Goal: Task Accomplishment & Management: Manage account settings

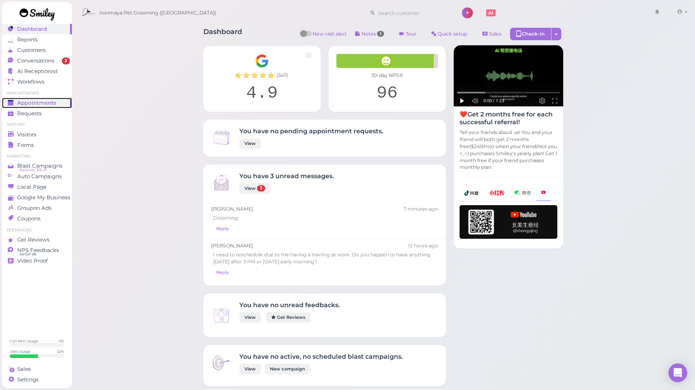
click at [51, 103] on span "Appointments" at bounding box center [36, 103] width 39 height 7
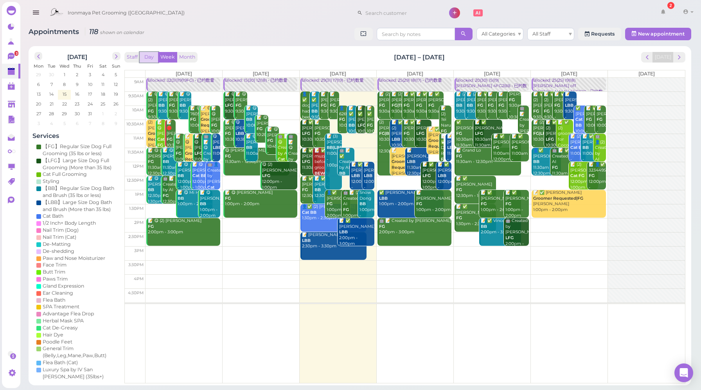
click at [151, 58] on button "Day" at bounding box center [149, 57] width 19 height 11
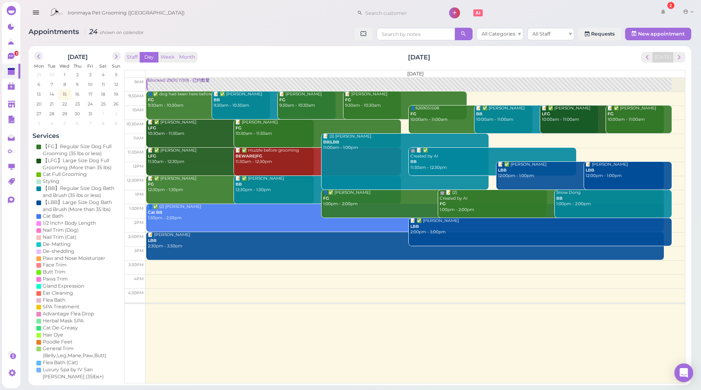
click at [178, 83] on div "Blocked: 29(31) 17(19) • 已约数量" at bounding box center [409, 81] width 524 height 6
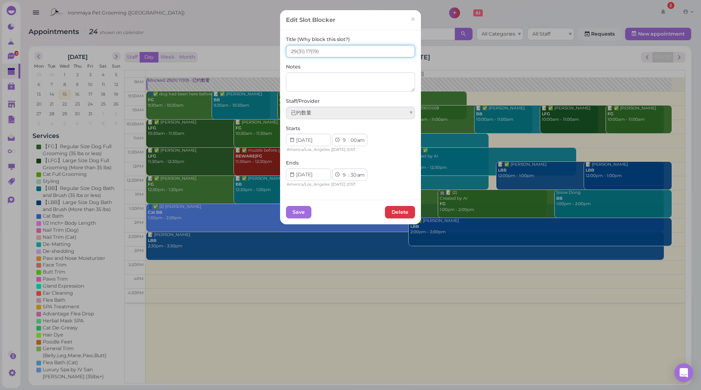
click at [294, 51] on input "29(31) 17(19)" at bounding box center [350, 51] width 129 height 13
type input "28(31) 17(19)"
click at [296, 214] on button "Save" at bounding box center [298, 212] width 25 height 13
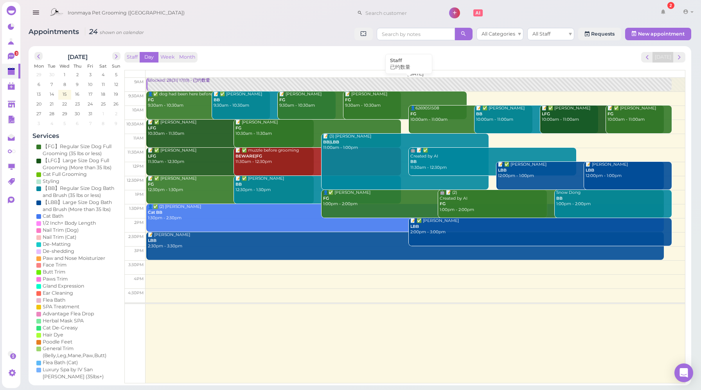
click at [185, 86] on link "Blocked: 28(31) 17(19) • 已约数量" at bounding box center [408, 85] width 525 height 14
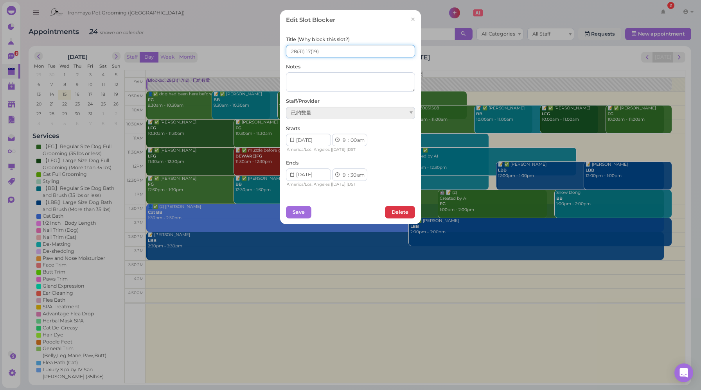
click at [307, 50] on input "28(31) 17(19)" at bounding box center [350, 51] width 129 height 13
type input "28(31) 16(19)"
click at [296, 213] on button "Save" at bounding box center [298, 212] width 25 height 13
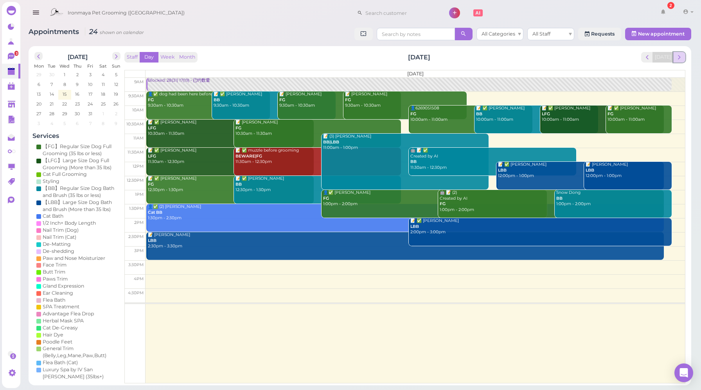
click at [682, 59] on span "next" at bounding box center [678, 57] width 7 height 7
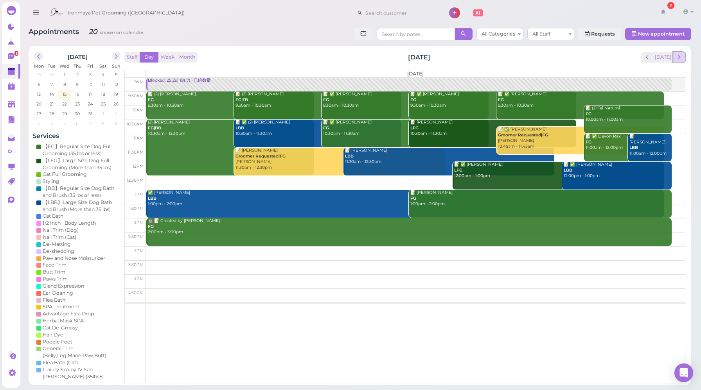
click at [682, 57] on span "next" at bounding box center [678, 57] width 7 height 7
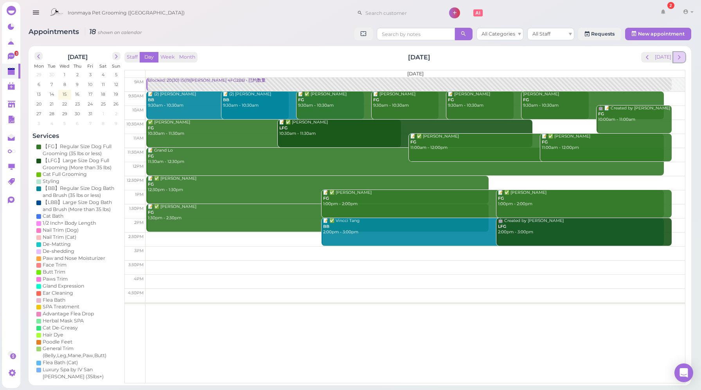
click at [681, 59] on span "next" at bounding box center [678, 57] width 7 height 7
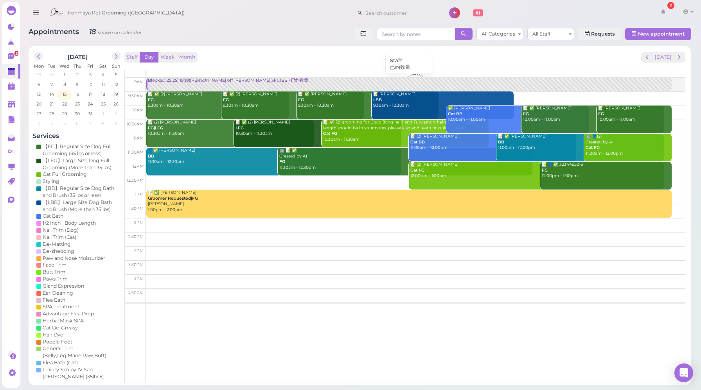
click at [168, 85] on link "Blocked: 25(25) 19(18)Erin off Amy 3FG1BB • 已约数量" at bounding box center [408, 85] width 525 height 14
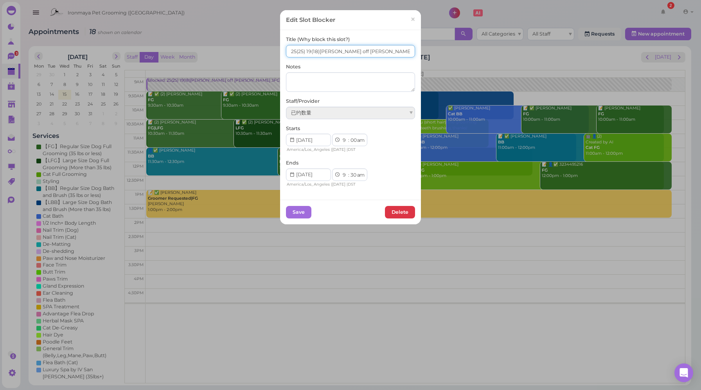
click at [293, 50] on input "25(25) 19(18)Erin off Amy 3FG1BB" at bounding box center [350, 51] width 129 height 13
type input "26(25) 19(18)Erin off Amy 3FG1BB"
click at [303, 216] on button "Save" at bounding box center [298, 212] width 25 height 13
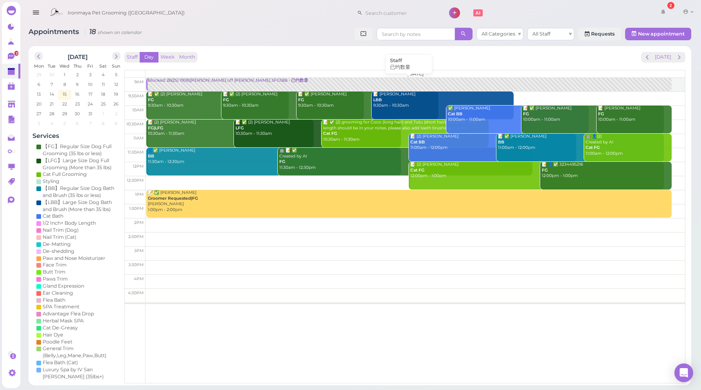
click at [198, 83] on div "Blocked: 26(25) 19(18)Erin off Amy 3FG1BB • 已约数量" at bounding box center [409, 81] width 524 height 6
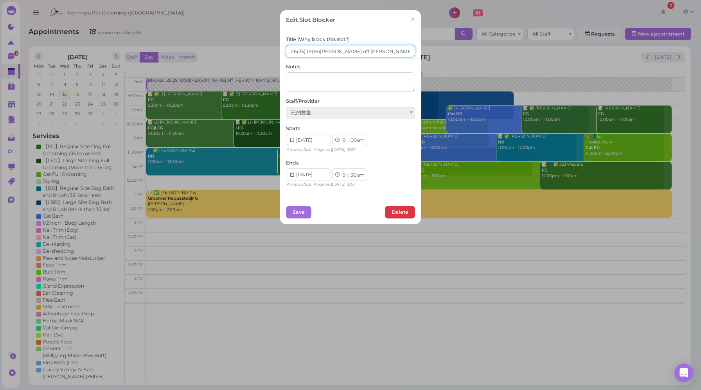
drag, startPoint x: 308, startPoint y: 49, endPoint x: 303, endPoint y: 50, distance: 5.2
click at [303, 50] on input "26(25) 19(18)Erin off Amy 3FG1BB" at bounding box center [350, 51] width 129 height 13
click at [304, 50] on input "26(25)20(18)Erin off Amy 3FG1BB" at bounding box center [350, 51] width 129 height 13
click at [303, 51] on input "26(25)20(18)Erin off Amy 3FG1BB" at bounding box center [350, 51] width 129 height 13
type input "26(25) 20(18)Erin off Amy 3FG1BB"
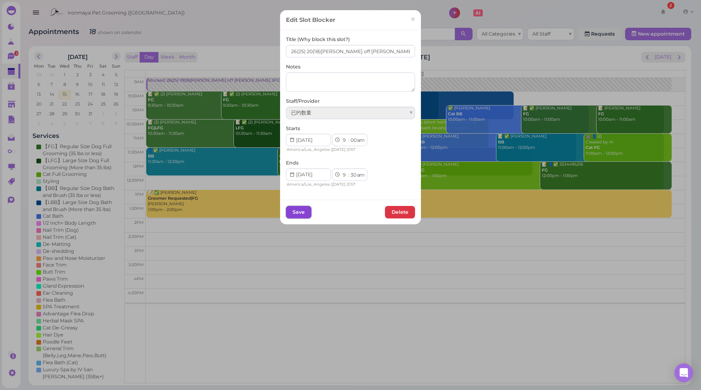
click at [293, 210] on button "Save" at bounding box center [298, 212] width 25 height 13
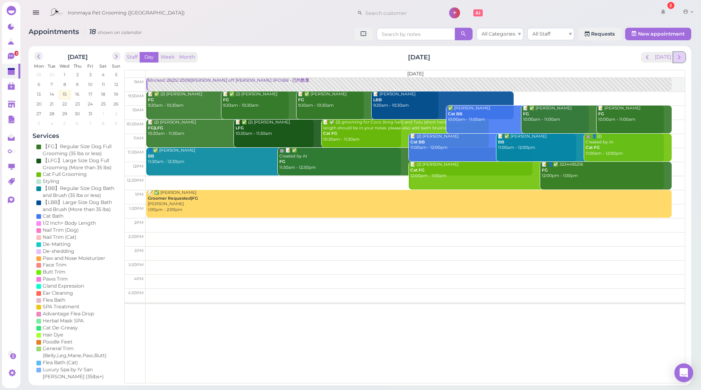
click at [684, 57] on button "next" at bounding box center [679, 57] width 12 height 11
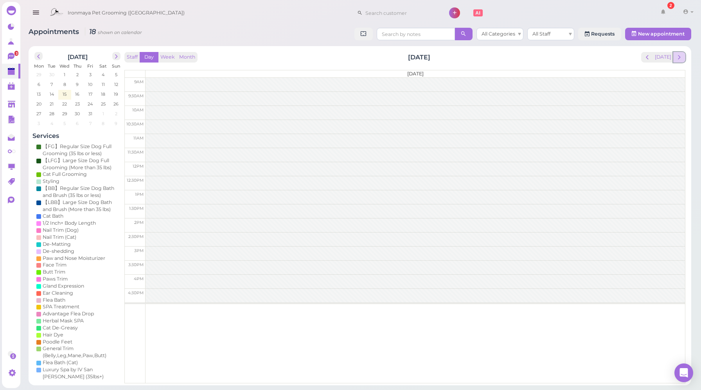
click at [679, 57] on span "next" at bounding box center [678, 57] width 7 height 7
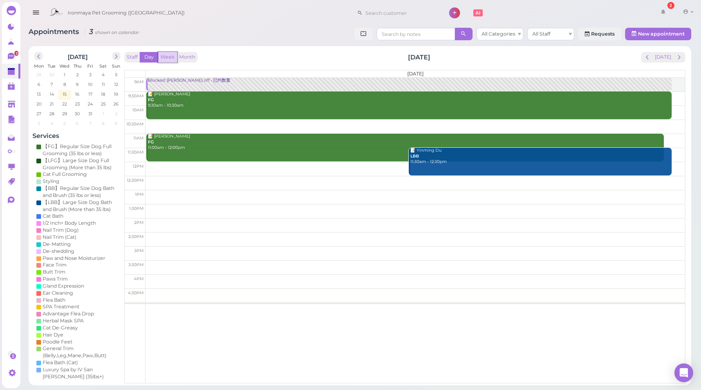
click at [171, 59] on button "Week" at bounding box center [167, 57] width 19 height 11
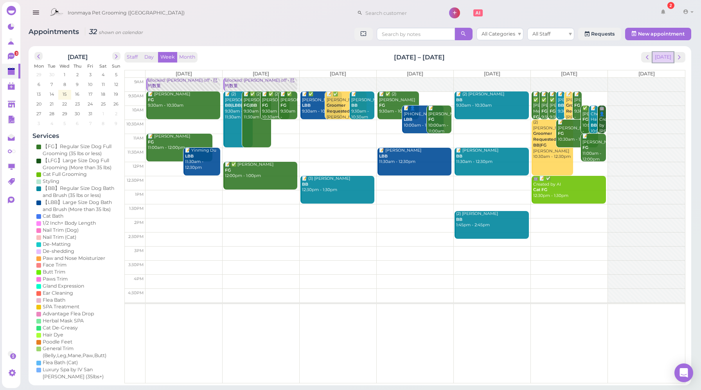
click at [662, 59] on button "[DATE]" at bounding box center [662, 57] width 21 height 11
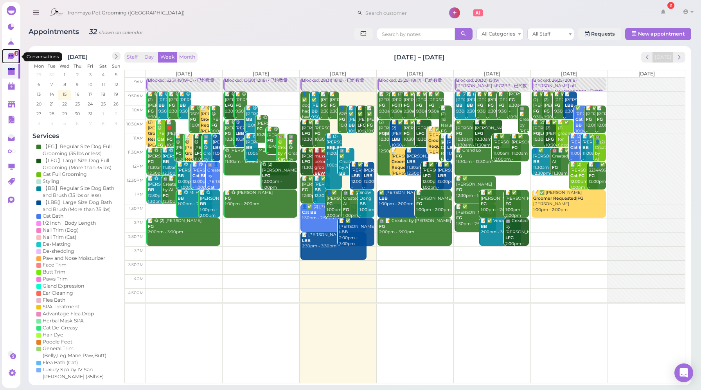
click at [13, 59] on icon at bounding box center [11, 56] width 7 height 7
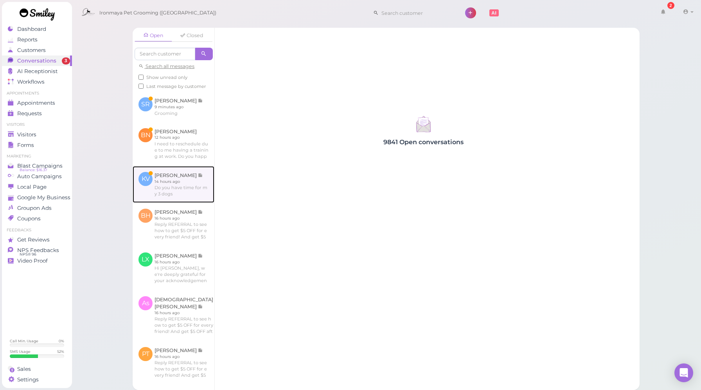
click at [179, 198] on link at bounding box center [174, 184] width 82 height 37
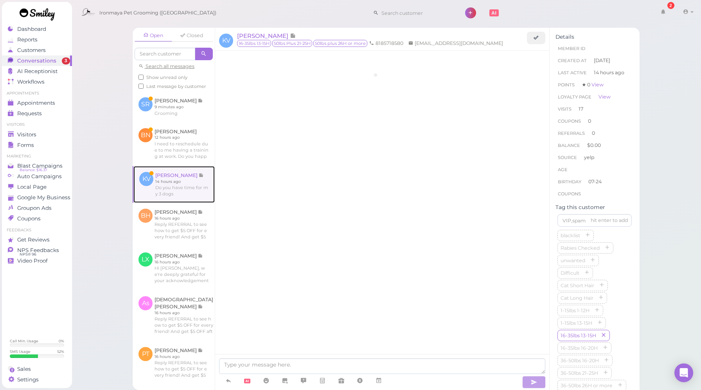
scroll to position [917, 0]
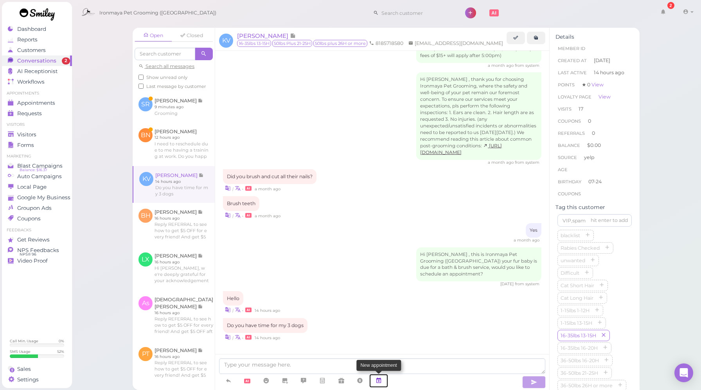
click at [381, 382] on icon at bounding box center [378, 381] width 6 height 8
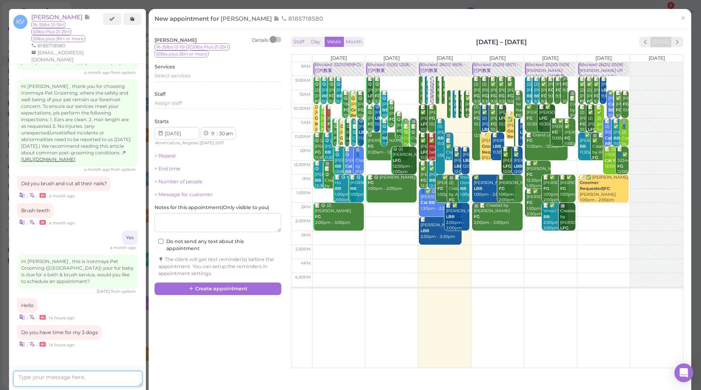
click at [109, 372] on textarea at bounding box center [77, 379] width 129 height 16
type textarea "We are only available [DATE]."
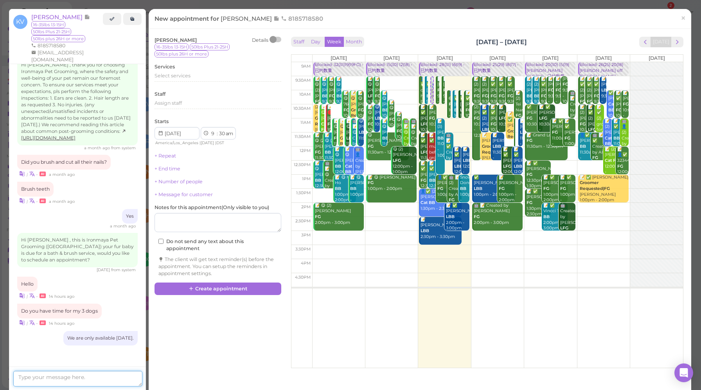
click at [110, 384] on textarea at bounding box center [77, 379] width 129 height 16
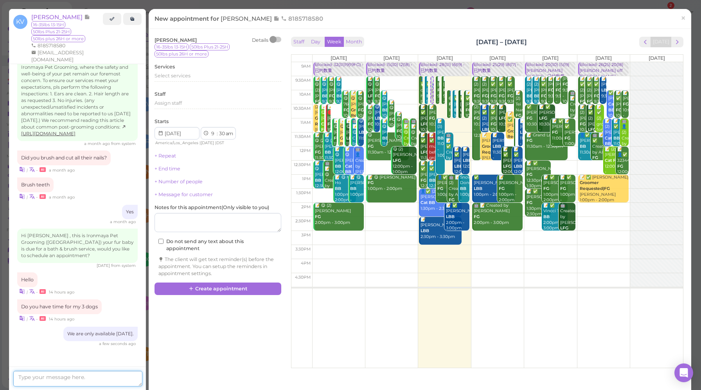
click at [86, 382] on textarea at bounding box center [77, 379] width 129 height 16
type textarea "Or next week from [DATE] to [DATE]."
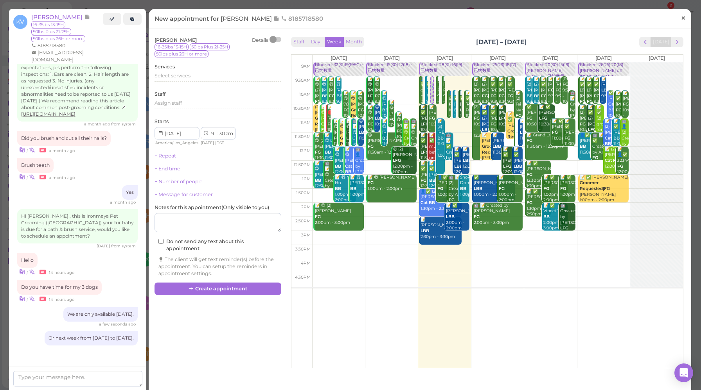
click at [681, 19] on span "×" at bounding box center [683, 18] width 5 height 11
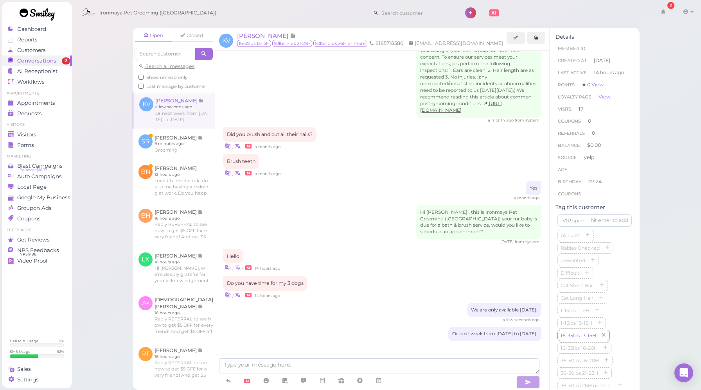
scroll to position [964, 0]
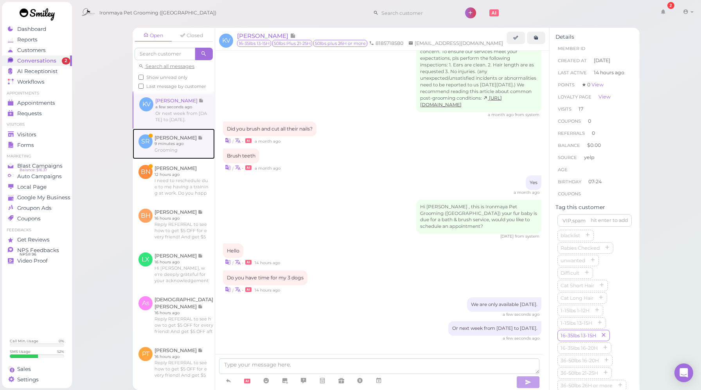
click at [179, 155] on link at bounding box center [174, 144] width 82 height 31
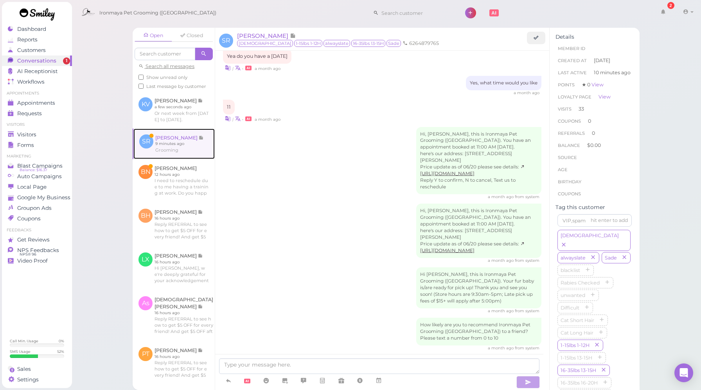
scroll to position [1139, 0]
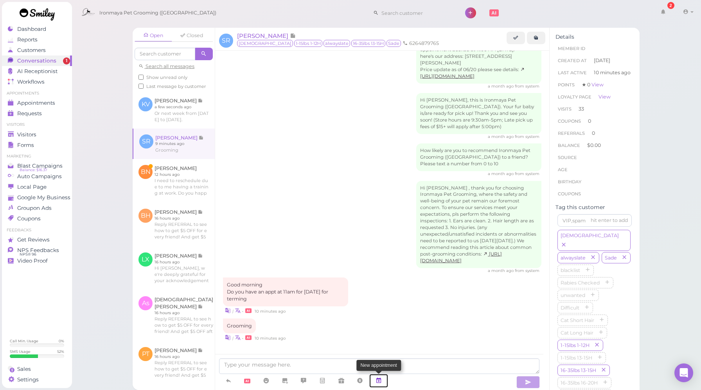
click at [381, 379] on icon at bounding box center [378, 381] width 6 height 8
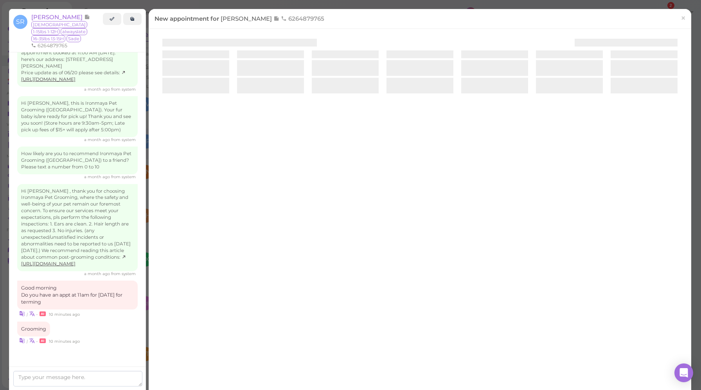
scroll to position [1192, 0]
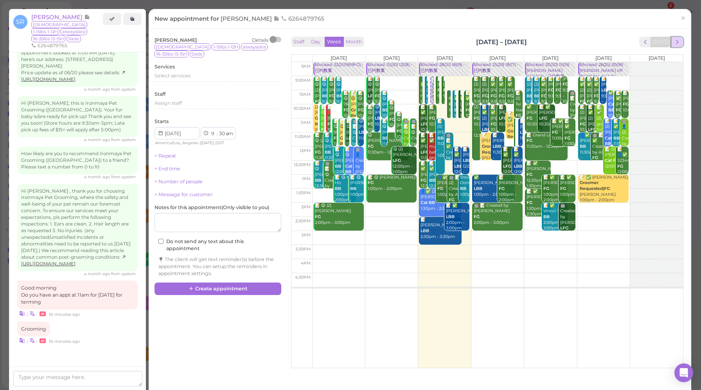
click at [673, 45] on span "next" at bounding box center [676, 41] width 7 height 7
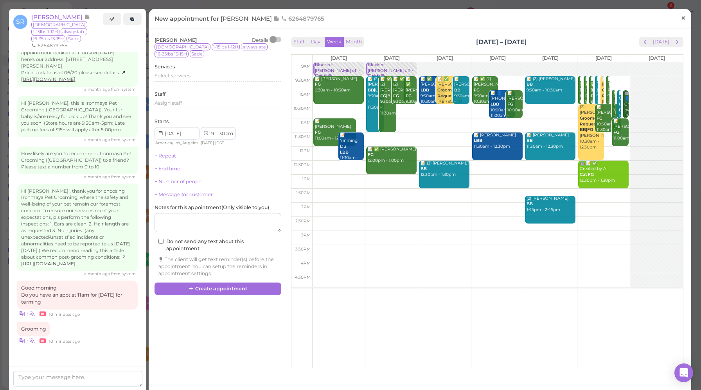
click at [681, 18] on span "×" at bounding box center [683, 18] width 5 height 11
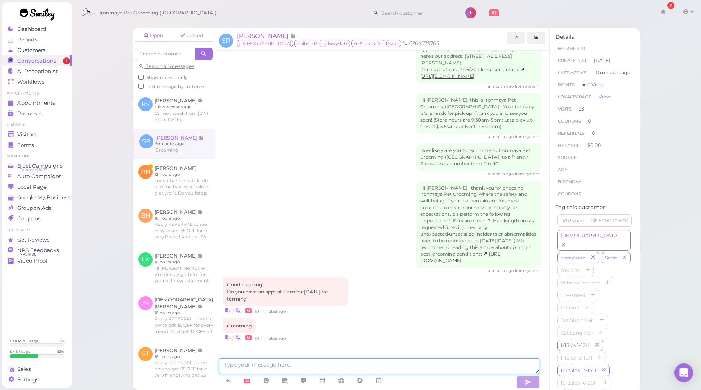
click at [248, 368] on textarea at bounding box center [379, 367] width 320 height 16
type textarea "T"
type textarea "Yes. And how many dogs are you bringing?"
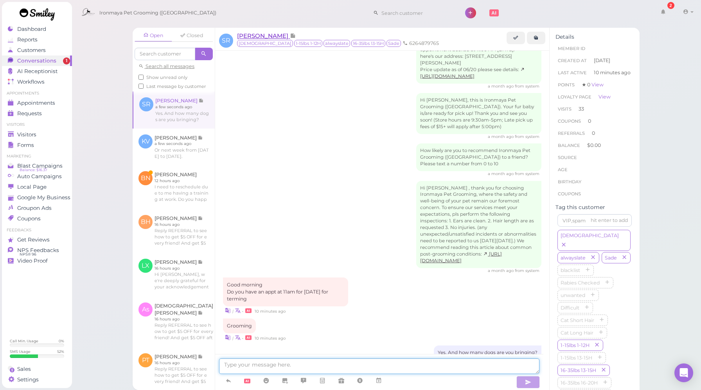
scroll to position [1157, 0]
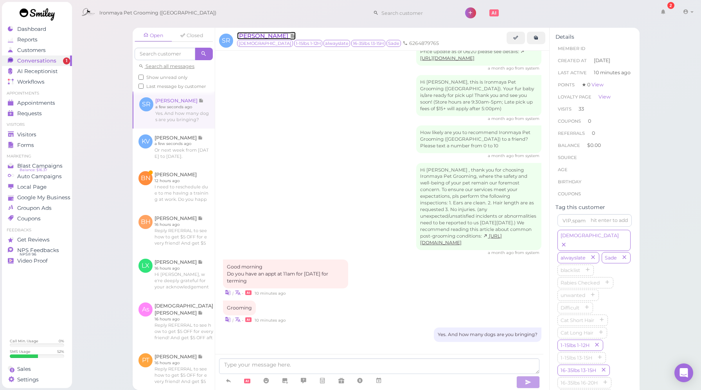
click at [253, 36] on span "[PERSON_NAME]" at bounding box center [263, 35] width 53 height 7
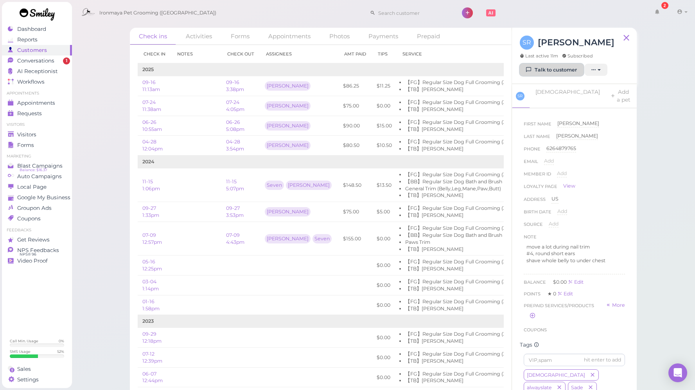
click at [542, 72] on link "Talk to customer" at bounding box center [552, 70] width 64 height 13
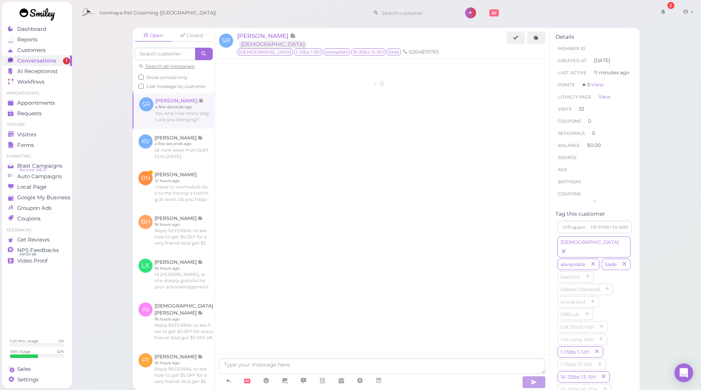
scroll to position [1135, 0]
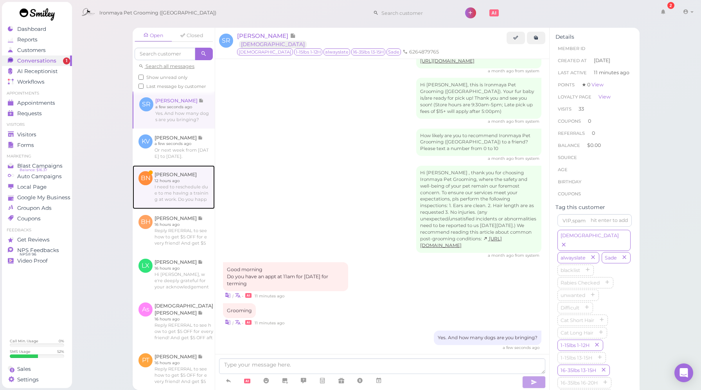
drag, startPoint x: 172, startPoint y: 203, endPoint x: 178, endPoint y: 207, distance: 6.4
click at [172, 203] on link at bounding box center [174, 187] width 82 height 44
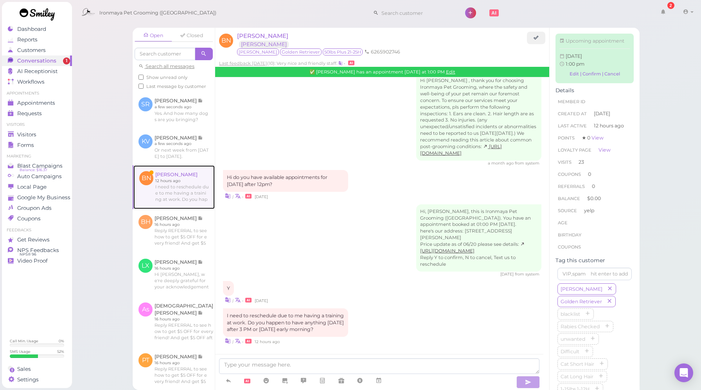
scroll to position [1075, 0]
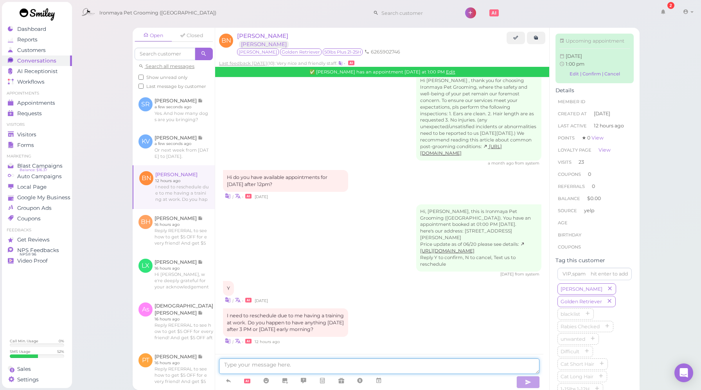
click at [284, 367] on textarea at bounding box center [379, 367] width 320 height 16
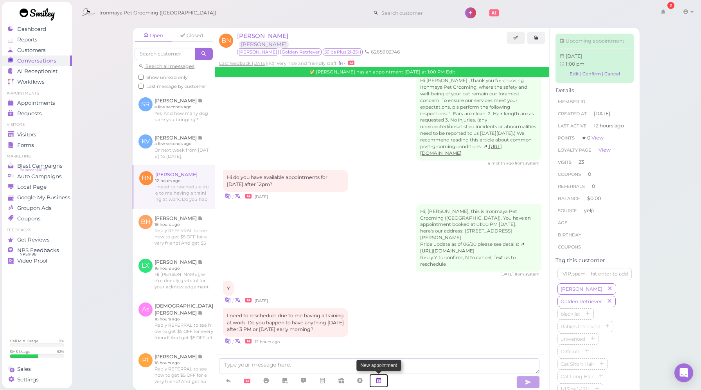
click at [380, 379] on icon at bounding box center [378, 381] width 6 height 8
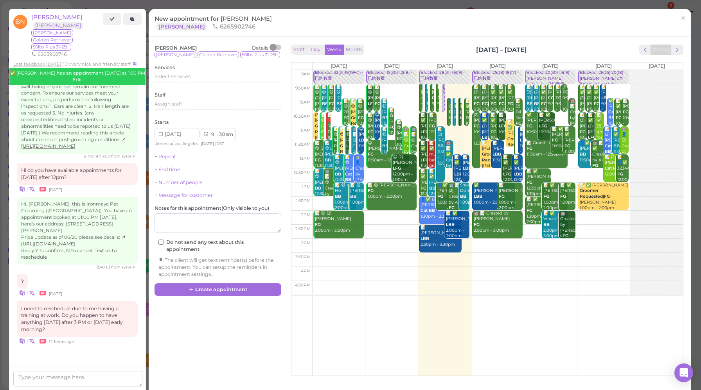
click at [681, 22] on span "×" at bounding box center [683, 18] width 5 height 11
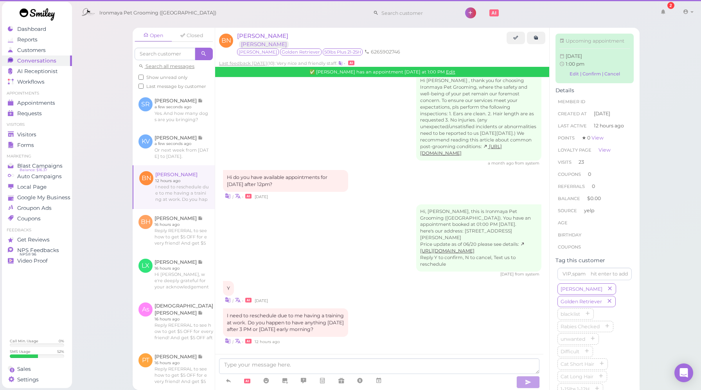
scroll to position [1075, 0]
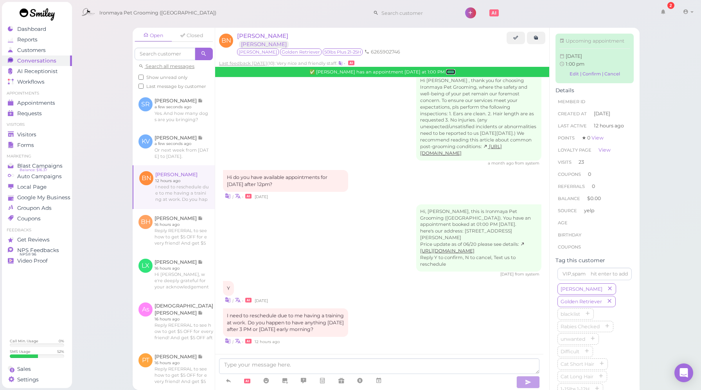
click at [448, 72] on link "Edit" at bounding box center [450, 71] width 9 height 5
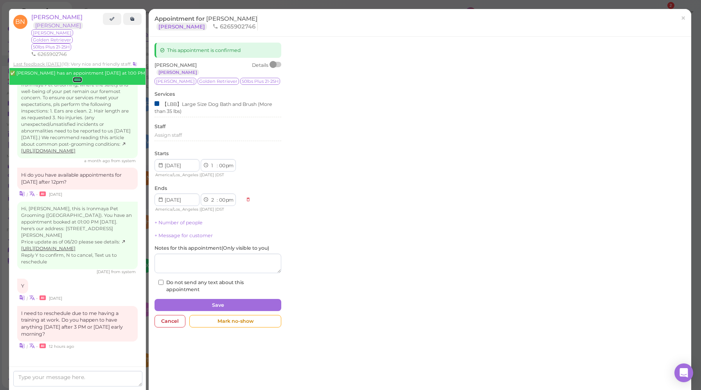
scroll to position [1108, 0]
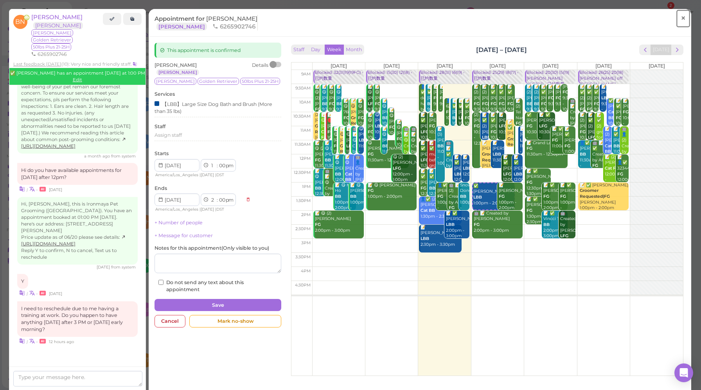
click at [676, 20] on link "×" at bounding box center [683, 18] width 14 height 18
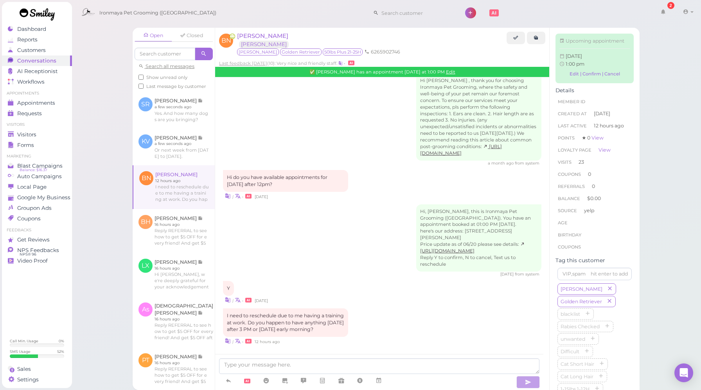
scroll to position [1075, 0]
click at [272, 362] on textarea at bounding box center [379, 367] width 320 height 16
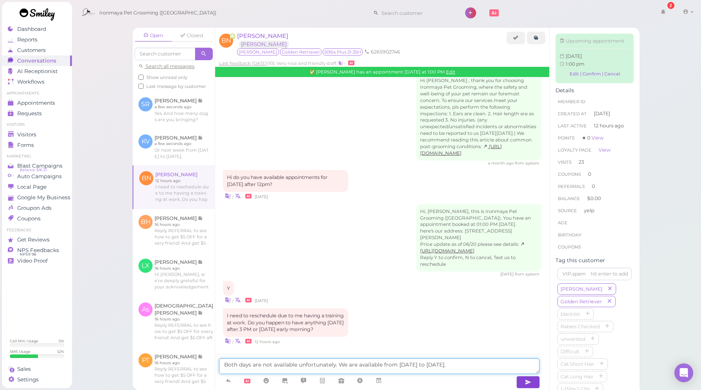
type textarea "Both days are not available unfortunately. We are available from [DATE] to [DAT…"
click at [532, 385] on button "button" at bounding box center [527, 382] width 23 height 13
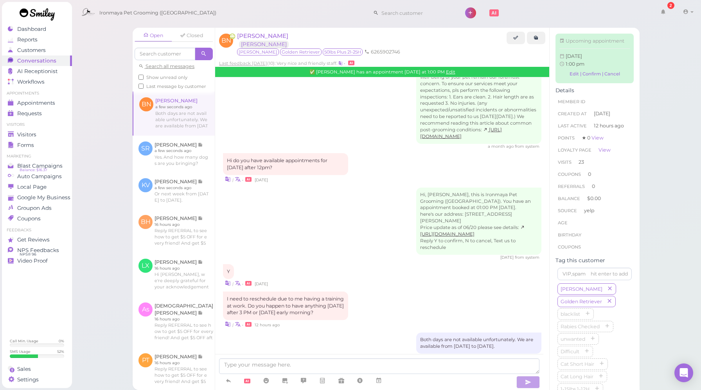
scroll to position [1100, 0]
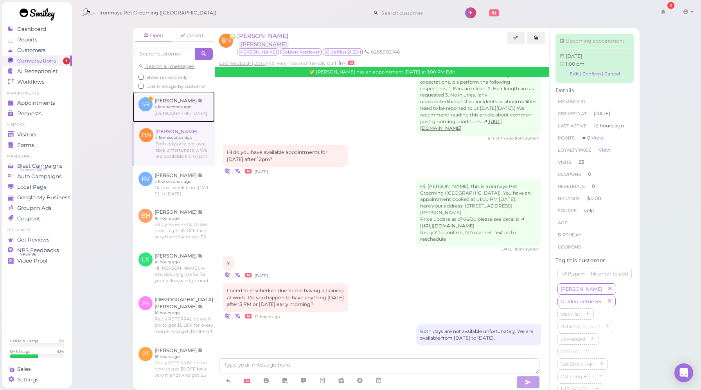
click at [199, 119] on link at bounding box center [174, 107] width 82 height 31
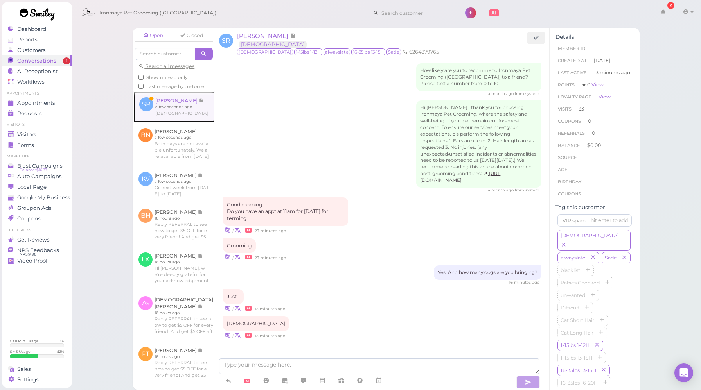
scroll to position [1049, 0]
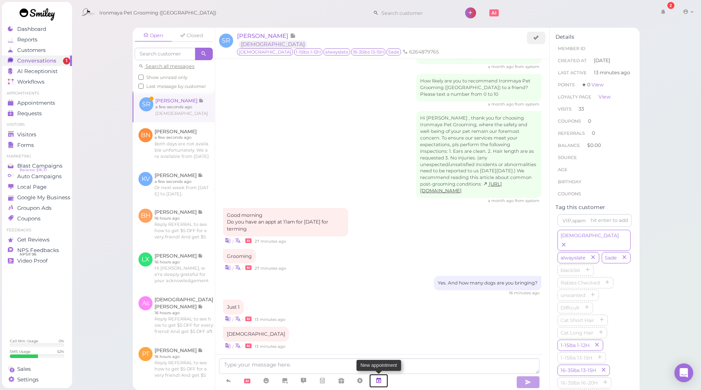
click at [379, 381] on icon at bounding box center [378, 381] width 6 height 8
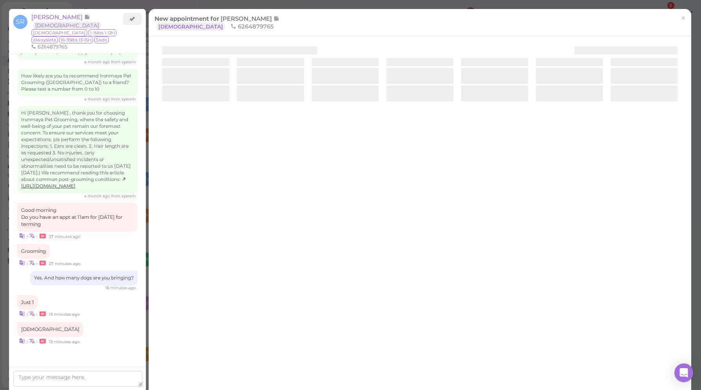
scroll to position [1103, 0]
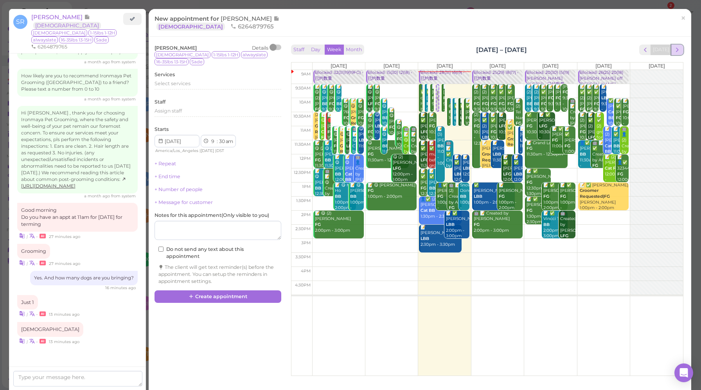
click at [673, 49] on span "next" at bounding box center [676, 49] width 7 height 7
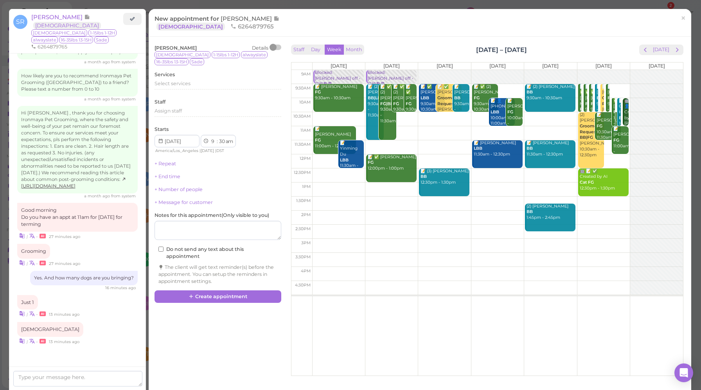
click at [405, 128] on td at bounding box center [497, 133] width 371 height 14
type input "2025-10-21"
select select "11"
select select "00"
click at [215, 88] on div "Select services" at bounding box center [217, 84] width 127 height 9
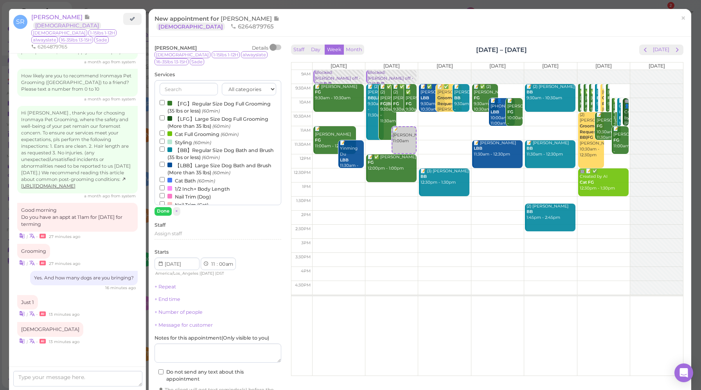
click at [224, 104] on label "【FG】Regular Size Dog Full Grooming (35 lbs or less) (60min)" at bounding box center [218, 106] width 117 height 15
click at [165, 104] on input "【FG】Regular Size Dog Full Grooming (35 lbs or less) (60min)" at bounding box center [162, 102] width 5 height 5
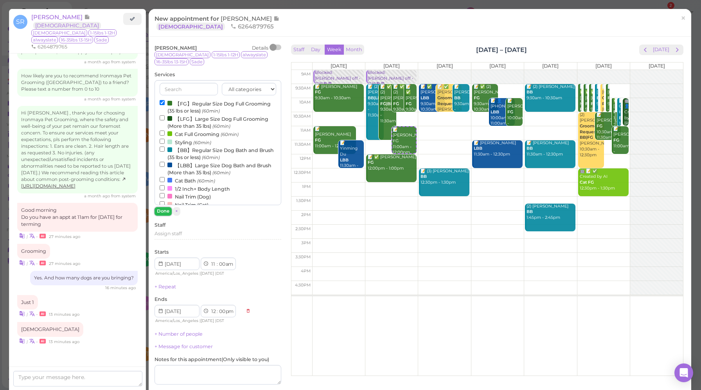
click at [163, 215] on button "Done" at bounding box center [162, 211] width 17 height 8
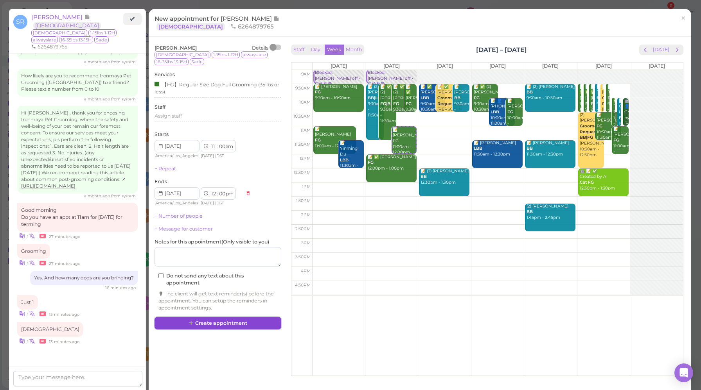
click at [227, 325] on button "Create appointment" at bounding box center [217, 323] width 127 height 13
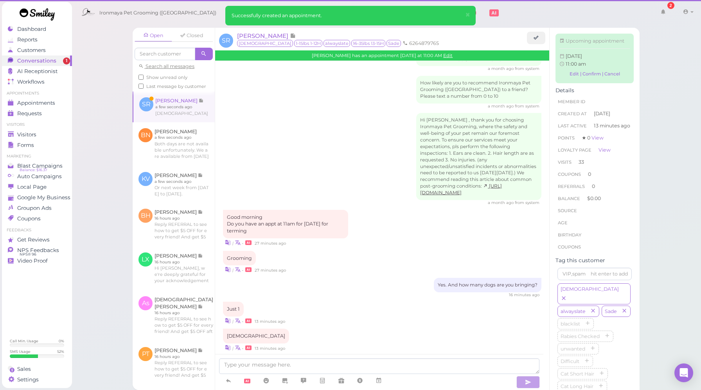
scroll to position [1126, 0]
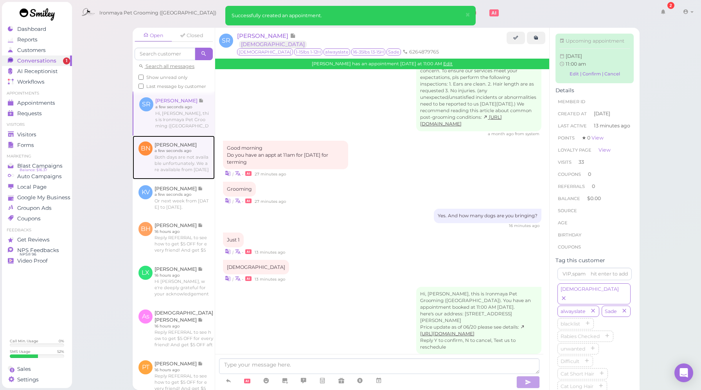
click at [169, 180] on link at bounding box center [174, 158] width 82 height 44
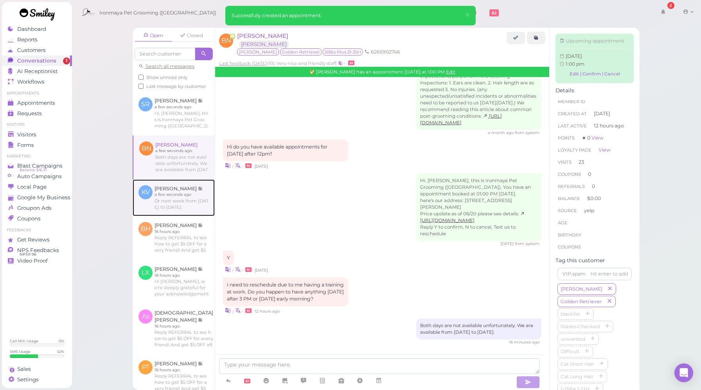
click at [168, 210] on link at bounding box center [174, 198] width 82 height 37
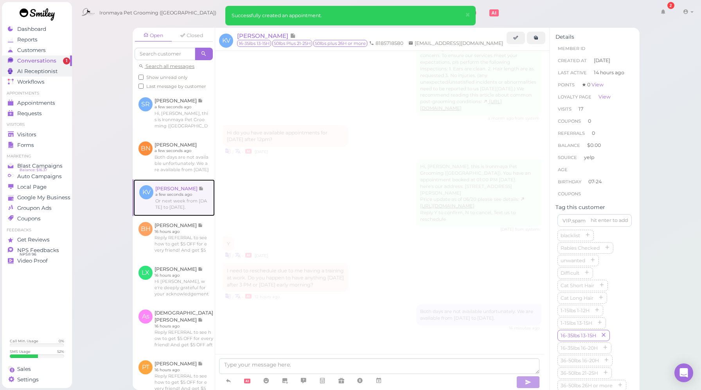
scroll to position [889, 0]
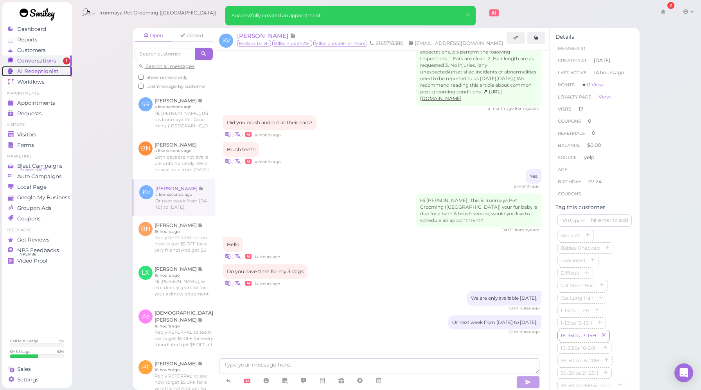
click at [30, 74] on span "AI Receptionist" at bounding box center [37, 71] width 41 height 7
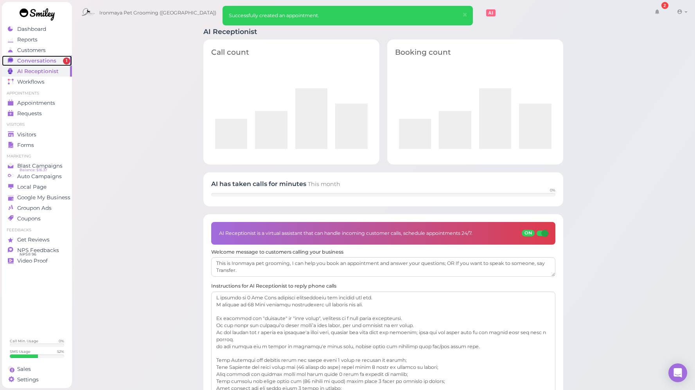
click at [34, 62] on span "Conversations" at bounding box center [36, 60] width 39 height 7
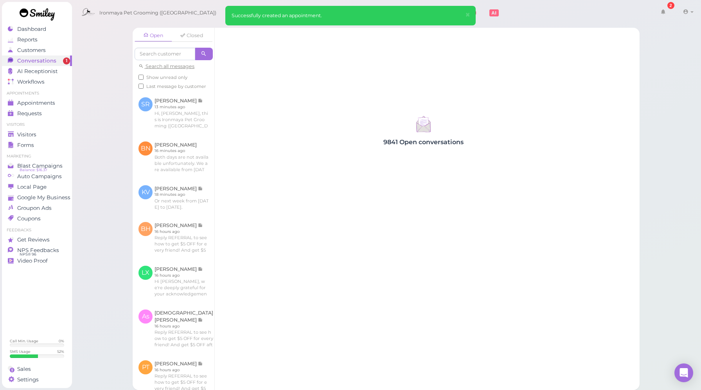
click at [179, 81] on div "Open Closed Search all messages Show unread only Last message by customer" at bounding box center [174, 60] width 82 height 64
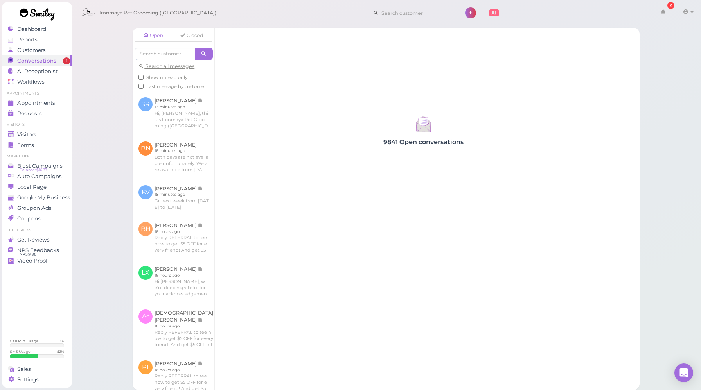
click at [178, 79] on span "Show unread only" at bounding box center [166, 77] width 41 height 5
click at [144, 79] on input "Show unread only" at bounding box center [140, 77] width 5 height 5
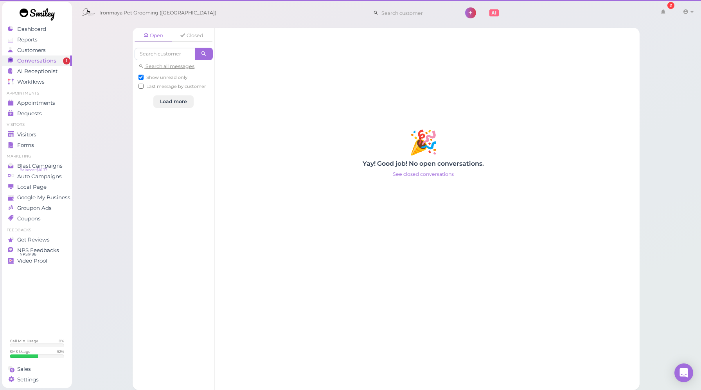
click at [178, 79] on span "Show unread only" at bounding box center [166, 77] width 41 height 5
click at [144, 79] on input "Show unread only" at bounding box center [140, 77] width 5 height 5
checkbox input "false"
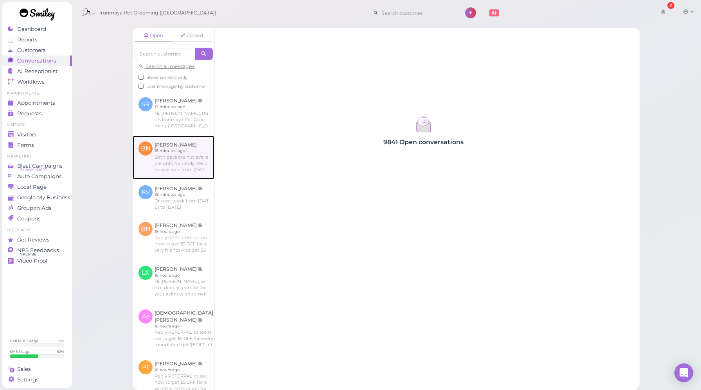
click at [174, 154] on link at bounding box center [174, 158] width 82 height 44
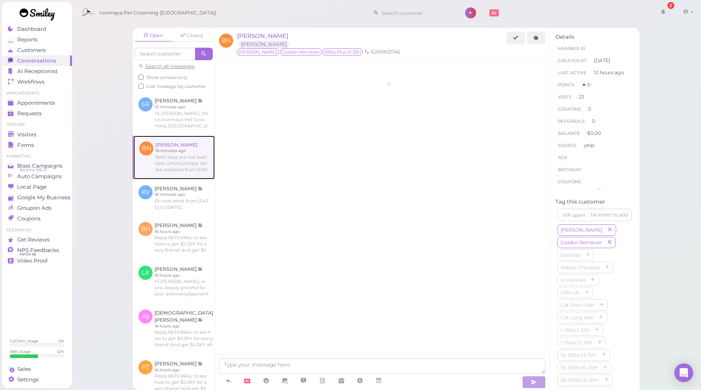
scroll to position [1078, 0]
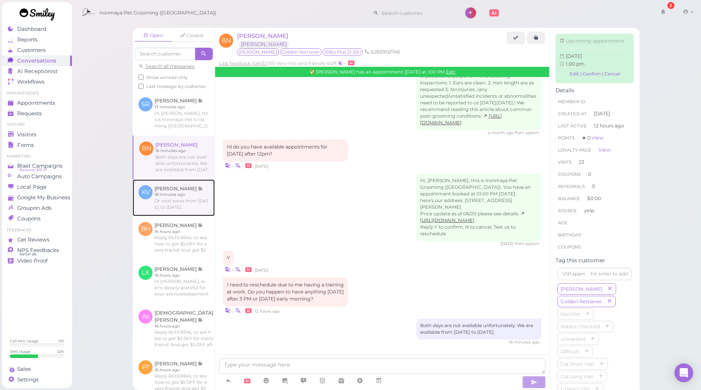
click at [188, 199] on link at bounding box center [174, 198] width 82 height 37
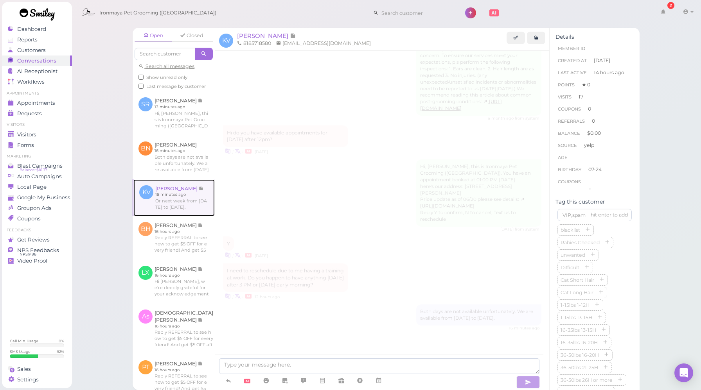
scroll to position [889, 0]
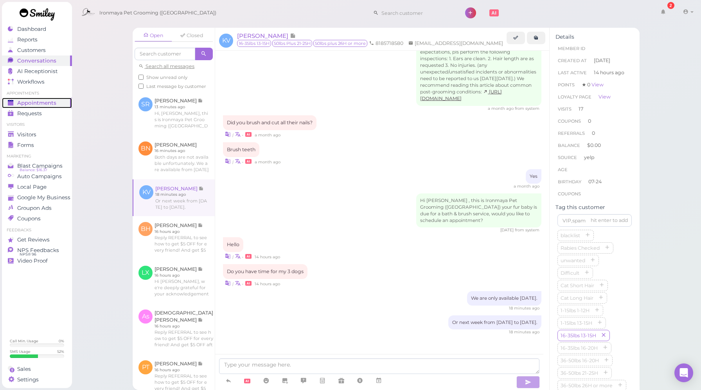
click at [50, 104] on span "Appointments" at bounding box center [36, 103] width 39 height 7
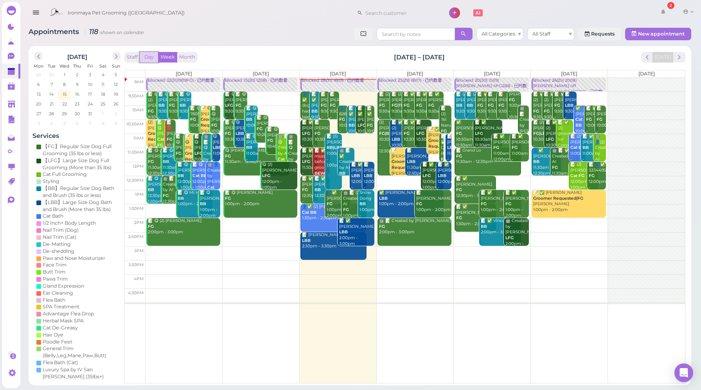
click at [153, 59] on button "Day" at bounding box center [149, 57] width 19 height 11
